Goal: Task Accomplishment & Management: Use online tool/utility

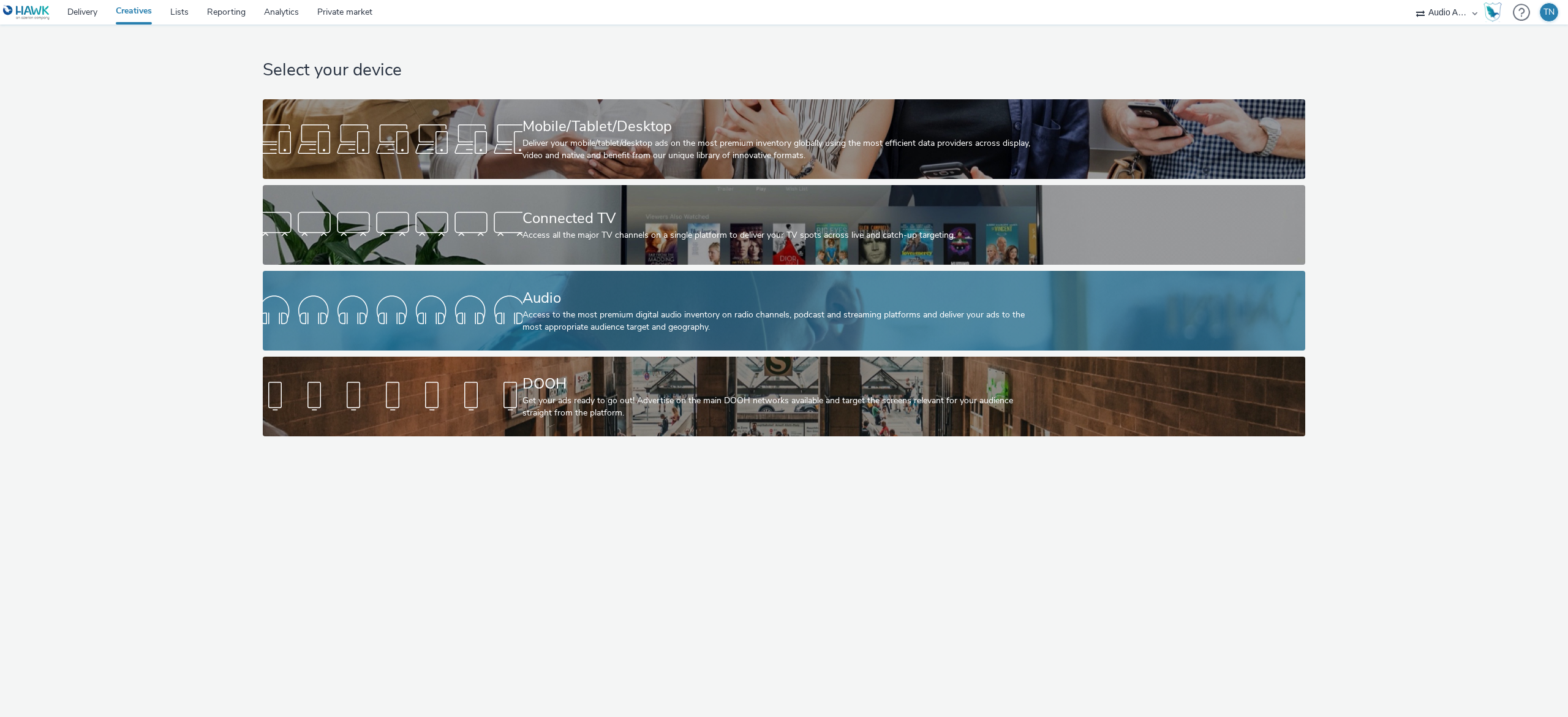
click at [559, 272] on div "Audio Access to the most premium digital audio inventory on radio channels, pod…" at bounding box center [782, 310] width 519 height 80
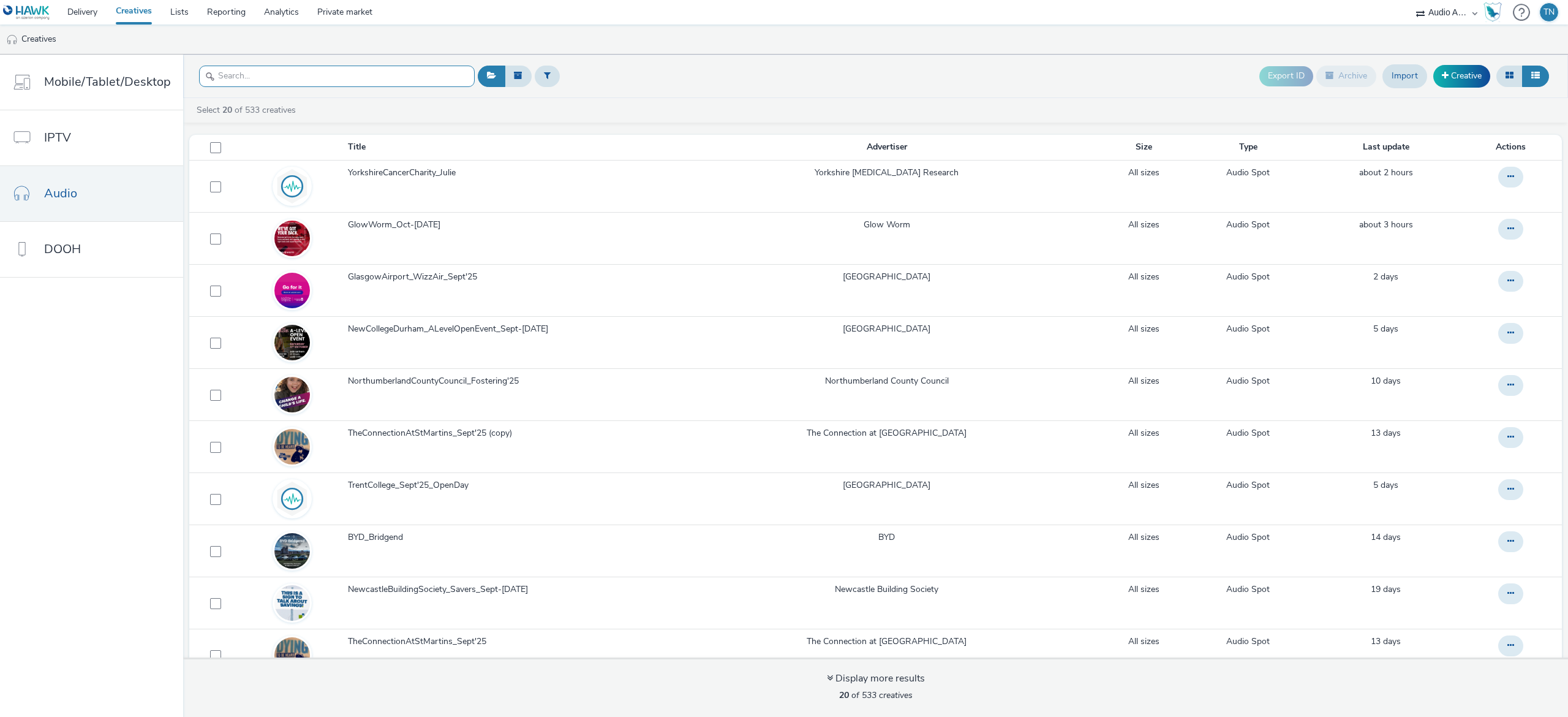
click at [406, 78] on input "text" at bounding box center [337, 76] width 275 height 21
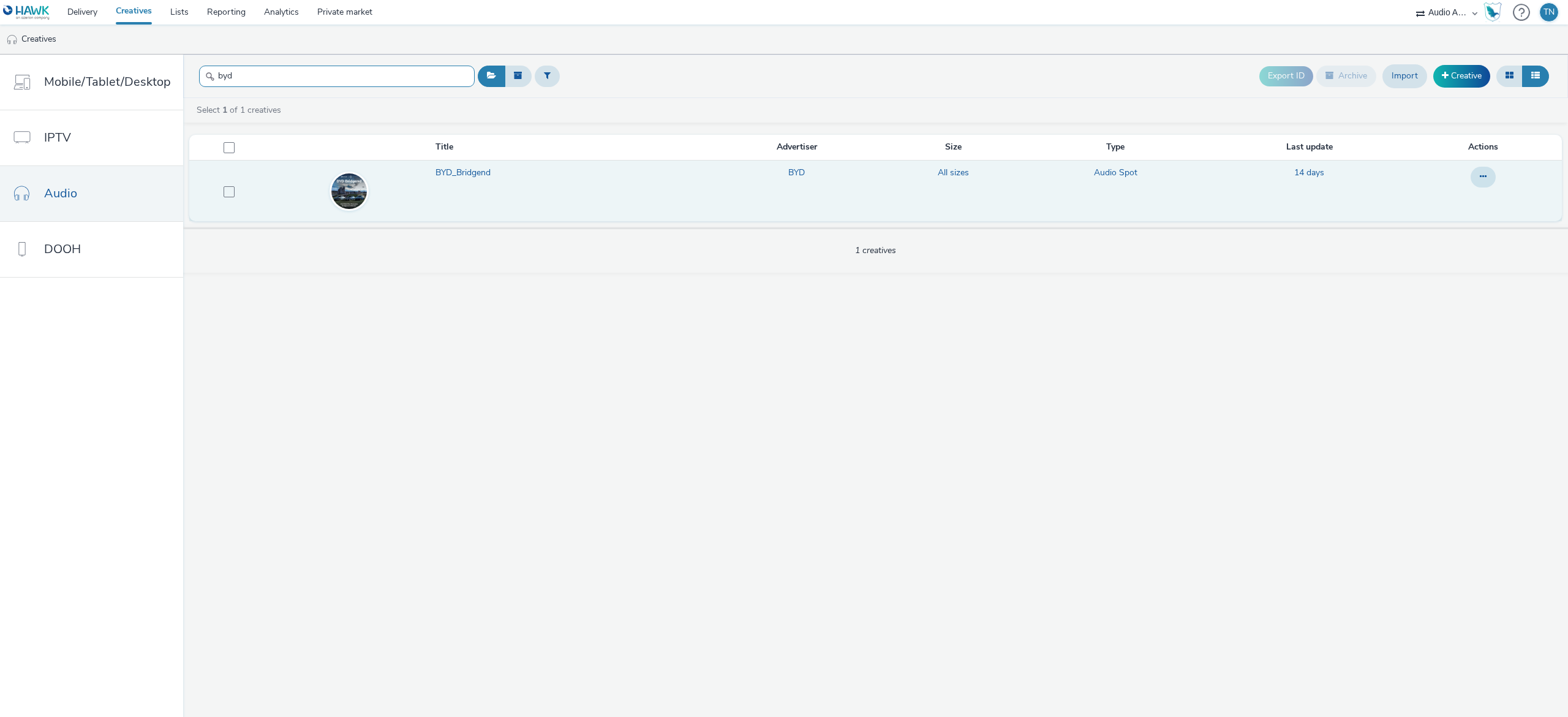
type input "byd"
click at [452, 178] on span "BYD_Bridgend" at bounding box center [465, 173] width 60 height 12
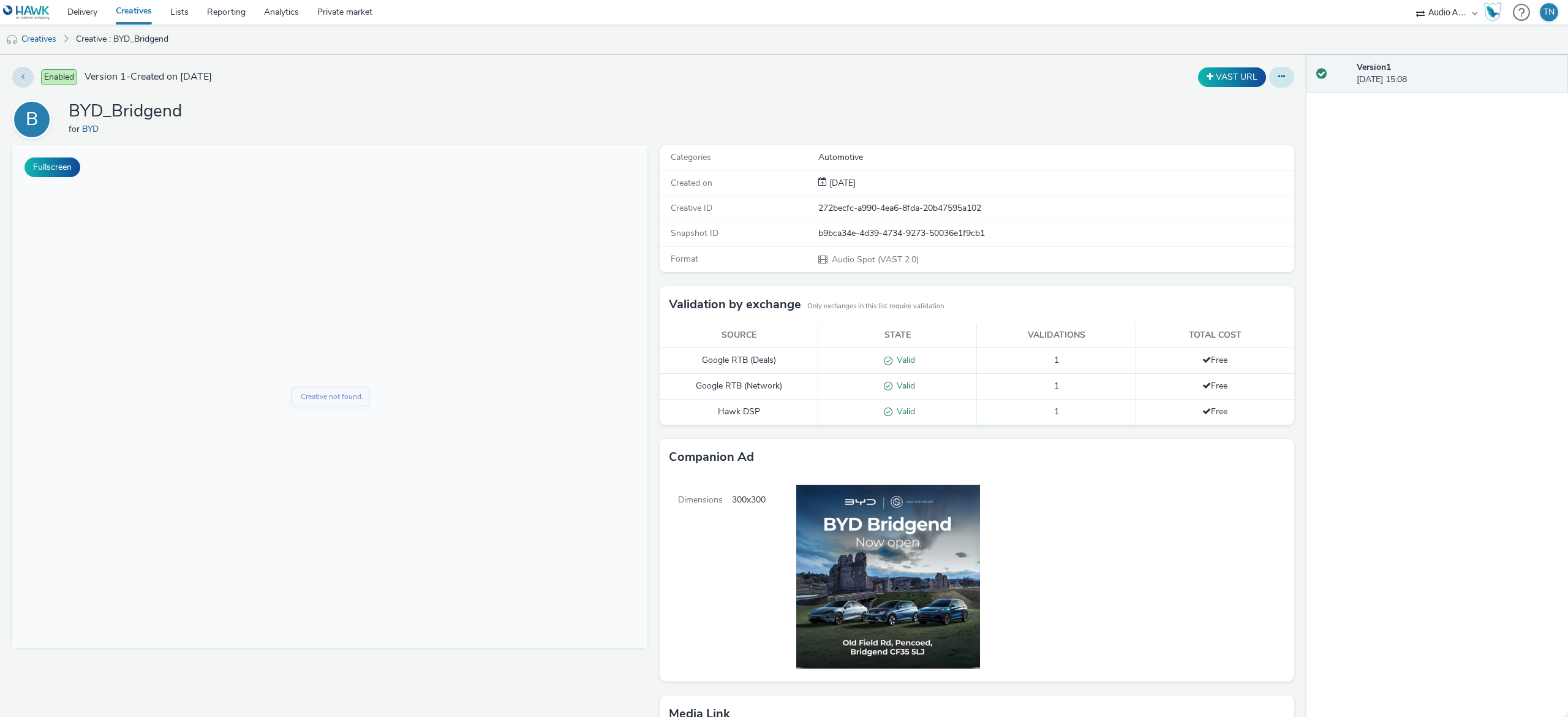
click at [1278, 74] on icon at bounding box center [1282, 76] width 7 height 9
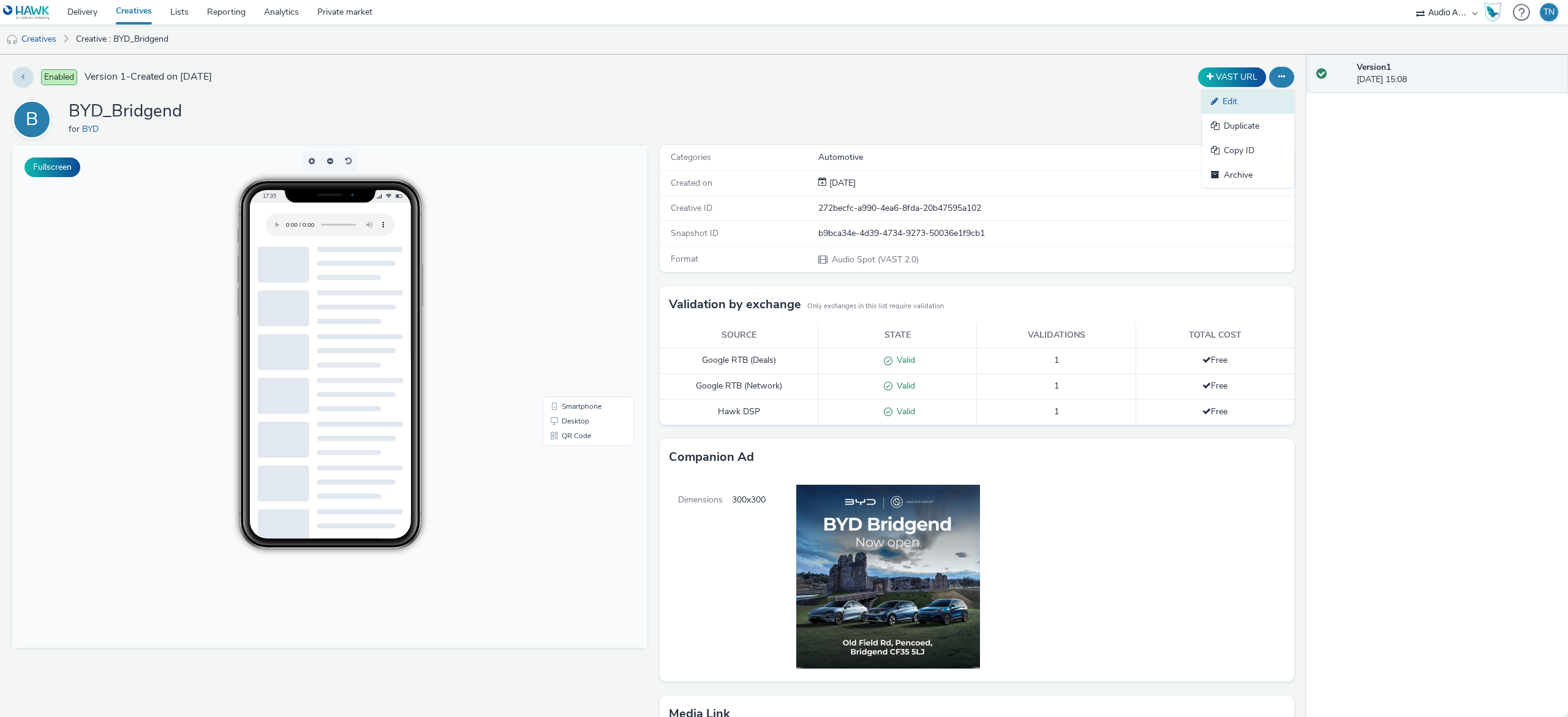
click at [1233, 94] on link "Edit" at bounding box center [1248, 101] width 92 height 25
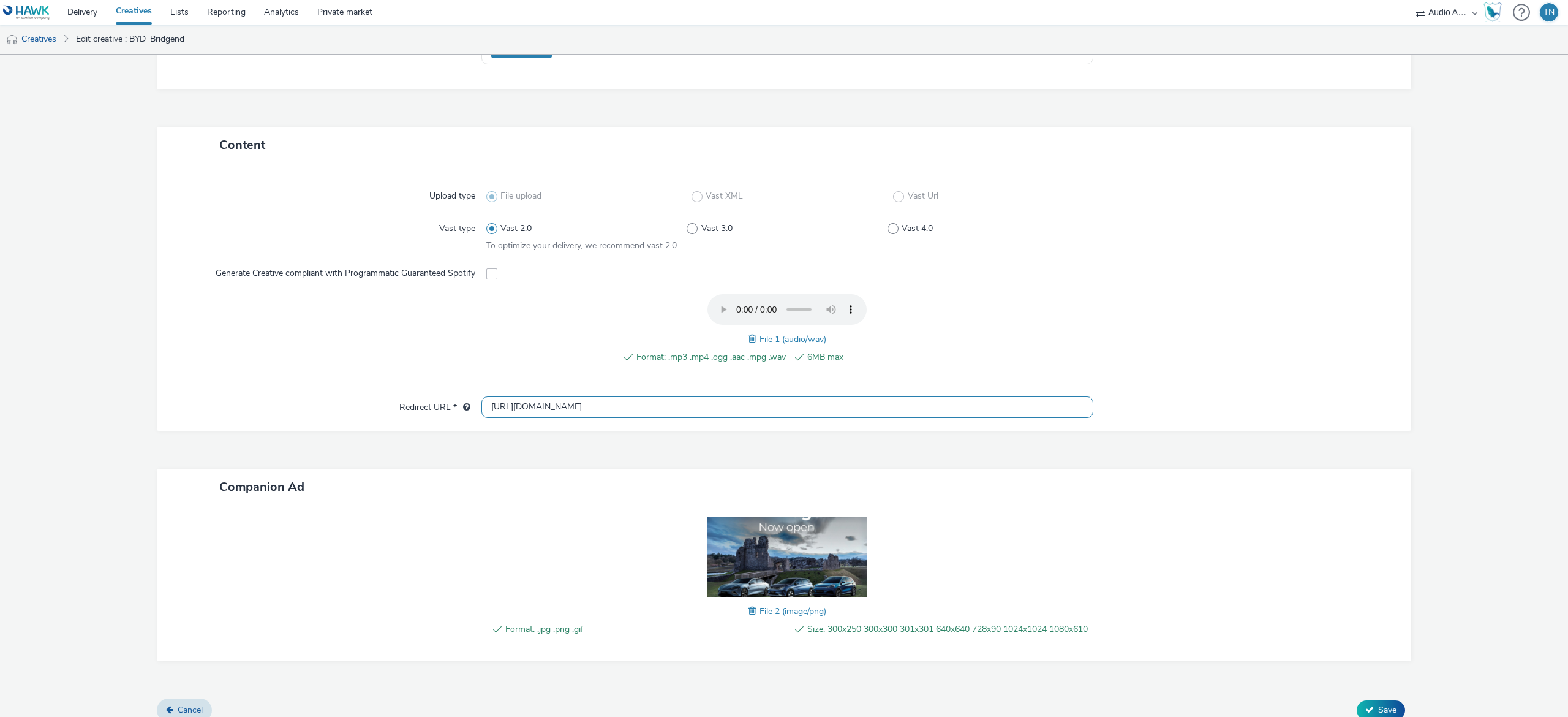
scroll to position [216, 0]
click at [748, 337] on span at bounding box center [754, 337] width 11 height 13
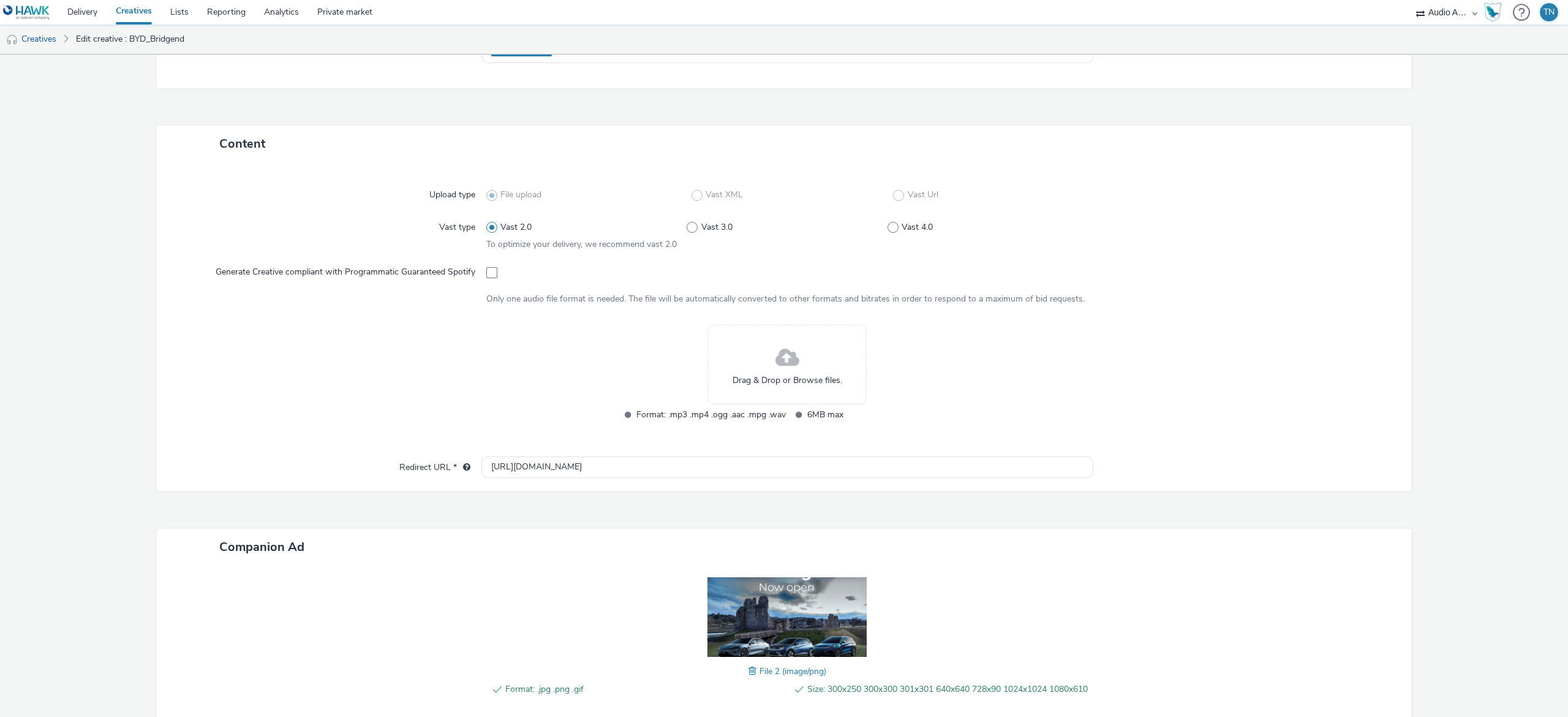
click at [740, 357] on div "Drag & Drop or Browse files." at bounding box center [786, 364] width 159 height 80
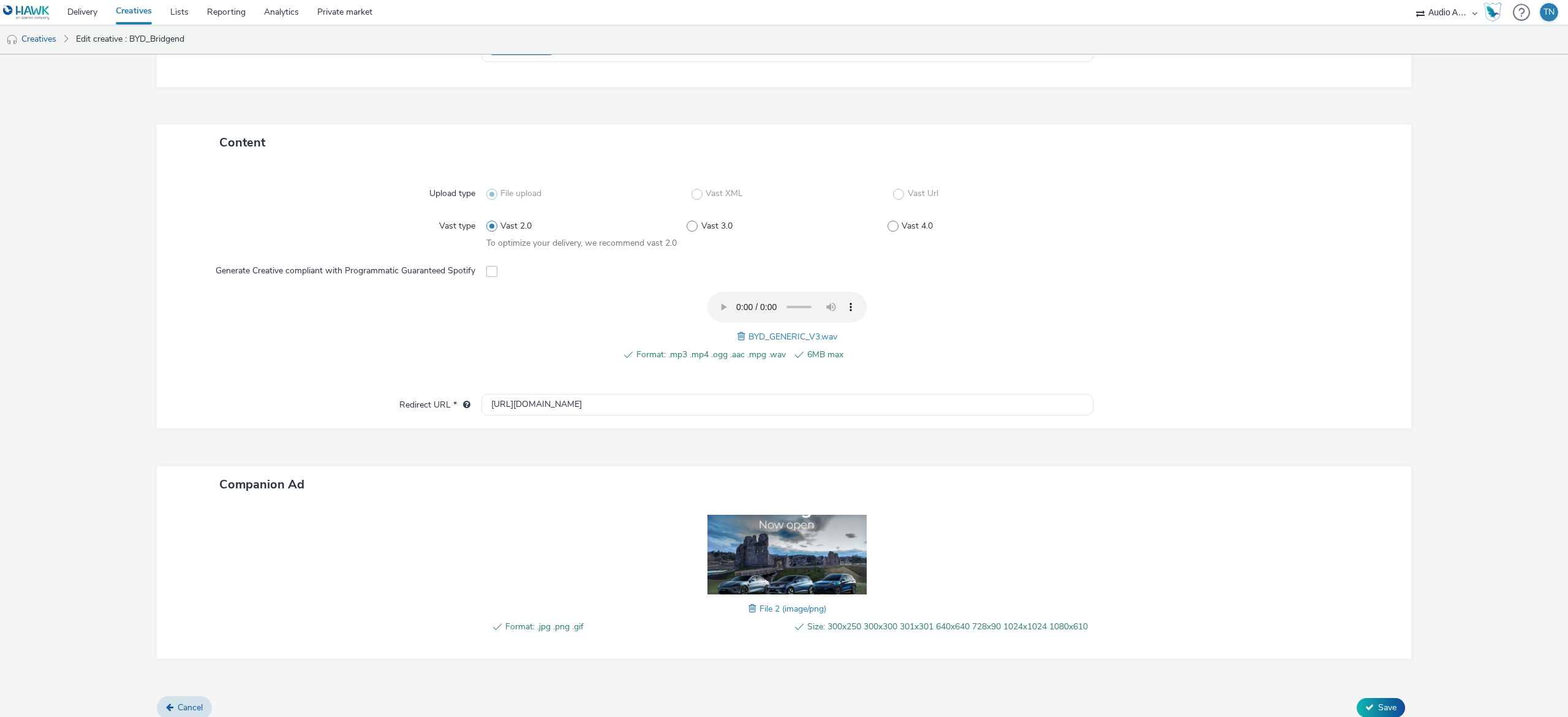
scroll to position [239, 0]
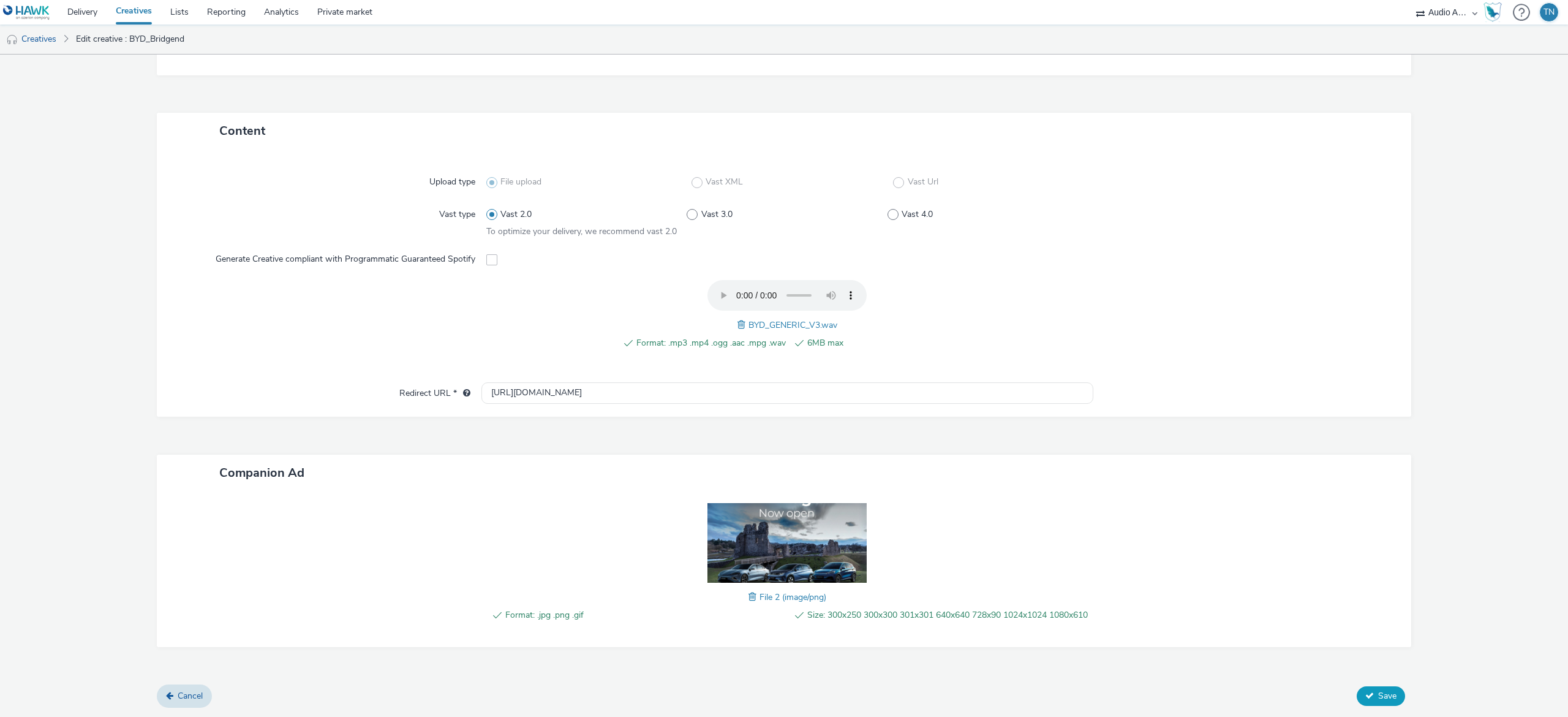
click at [1360, 693] on button "Save" at bounding box center [1381, 696] width 48 height 20
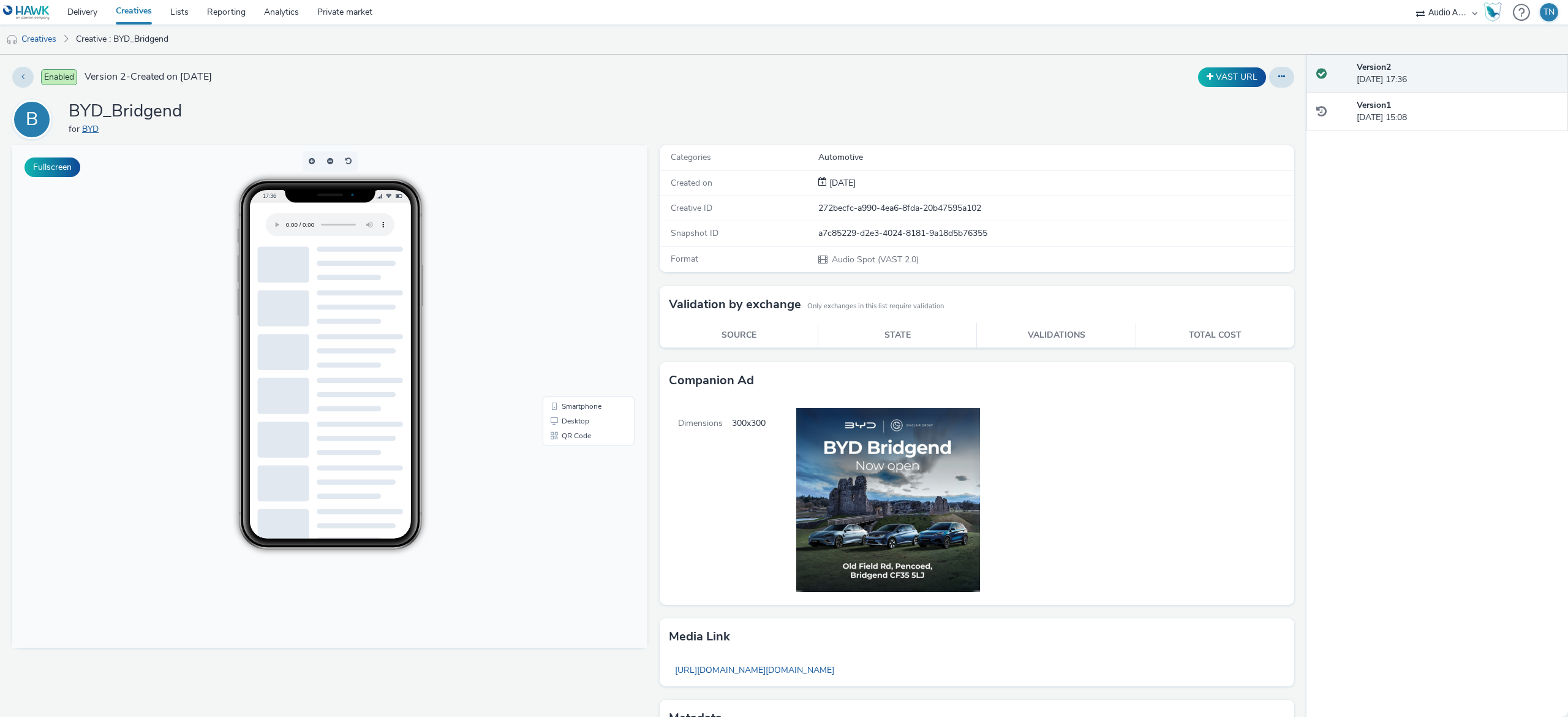
click at [83, 125] on link "BYD" at bounding box center [93, 129] width 21 height 12
